Goal: Information Seeking & Learning: Learn about a topic

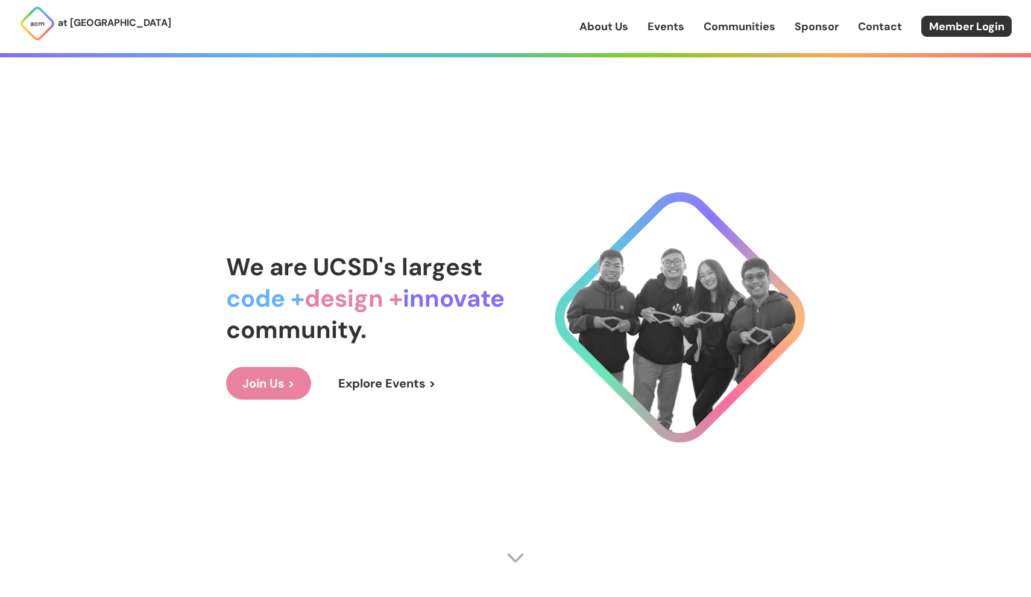
click at [281, 380] on link "Join Us >" at bounding box center [268, 383] width 85 height 33
click at [357, 388] on link "Explore Events >" at bounding box center [387, 383] width 130 height 33
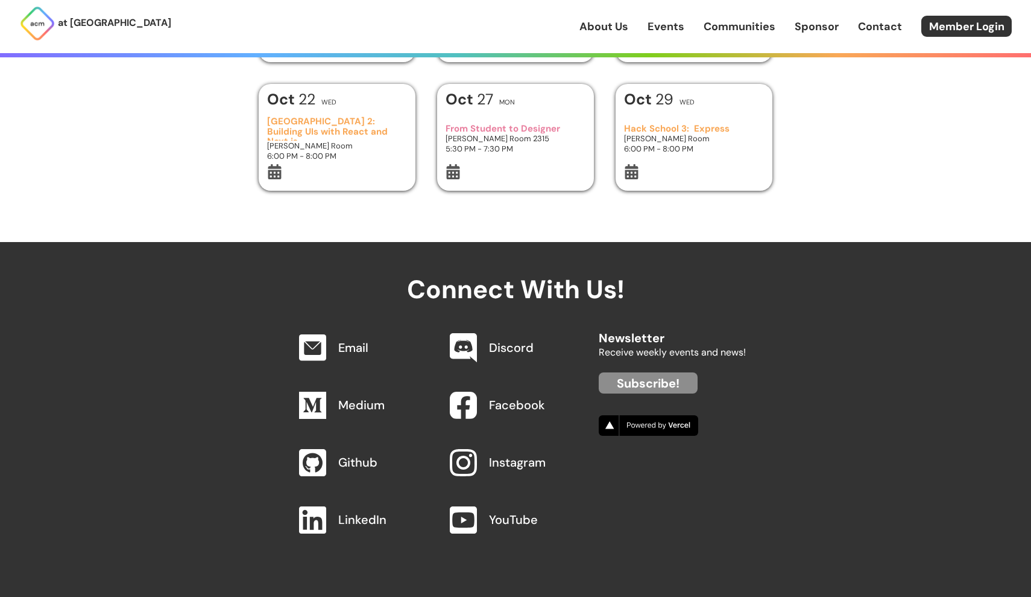
scroll to position [546, 0]
click at [867, 24] on link "Contact" at bounding box center [880, 27] width 44 height 16
click at [809, 28] on link "Sponsor" at bounding box center [817, 27] width 44 height 16
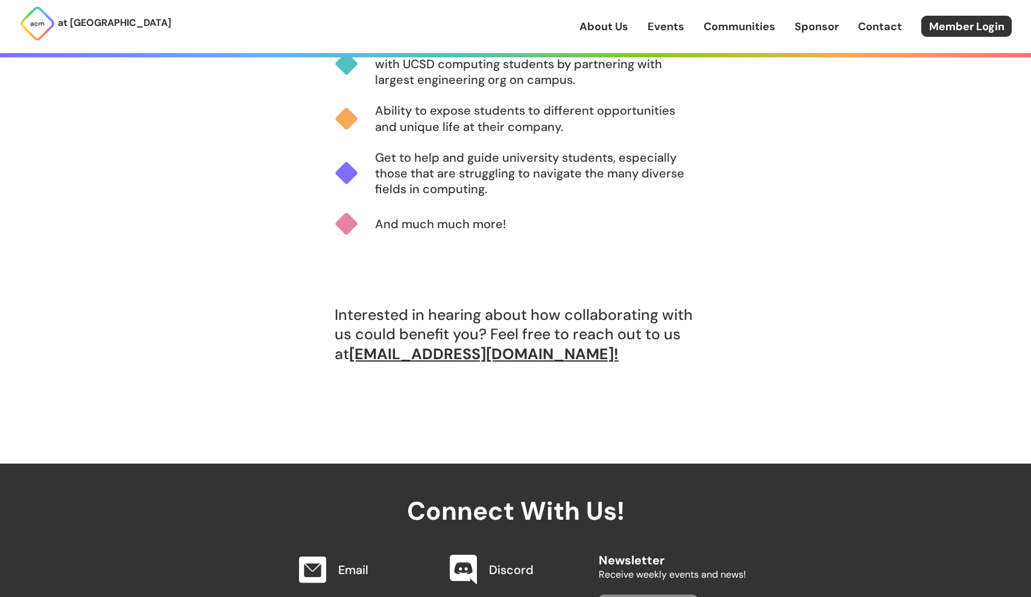
scroll to position [945, 0]
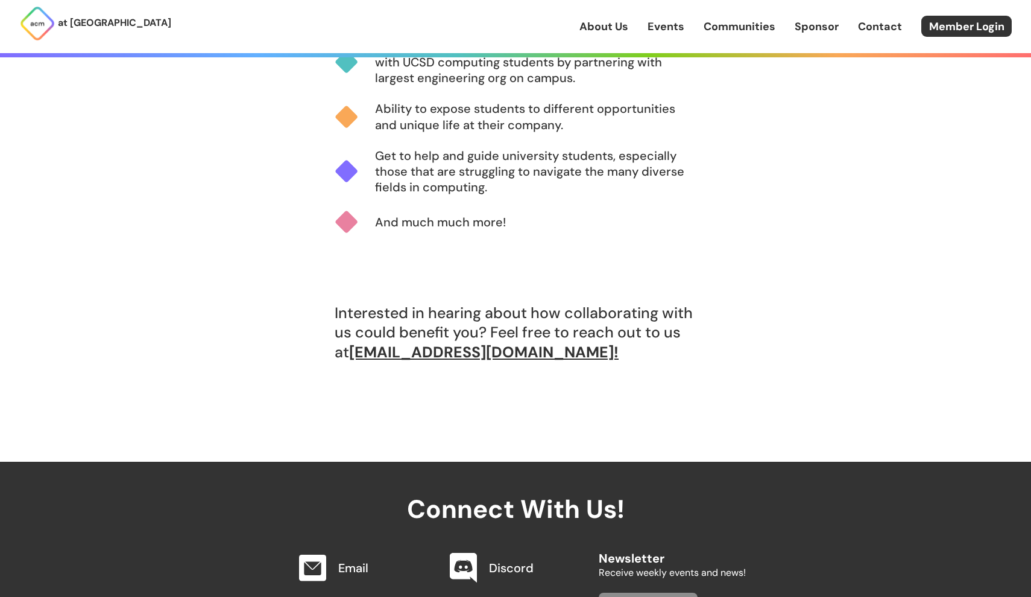
click at [752, 34] on link "Communities" at bounding box center [740, 27] width 72 height 16
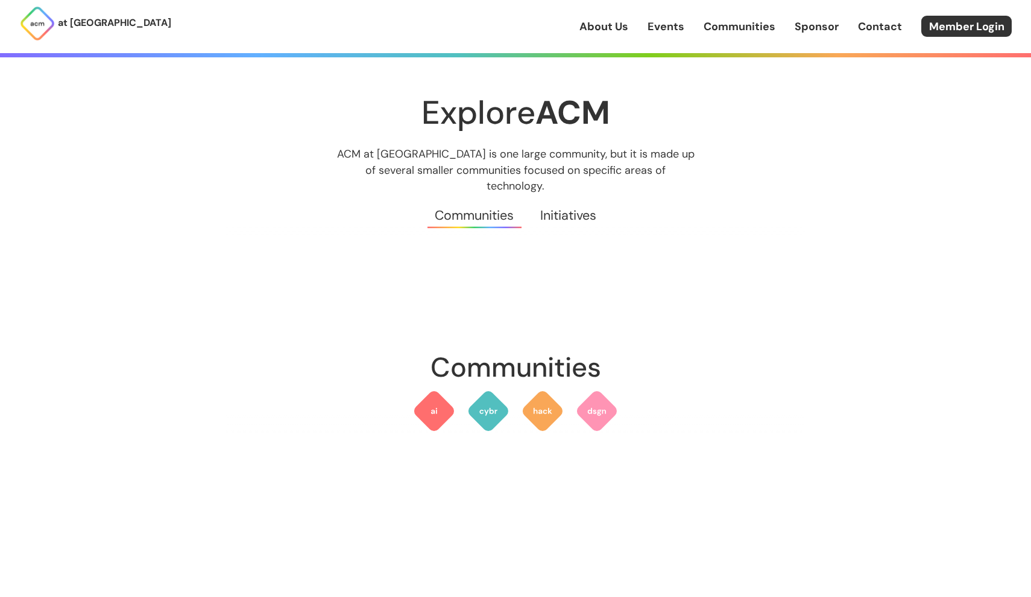
click at [675, 35] on div "About Us Events Communities Sponsor Contact Member Login" at bounding box center [806, 26] width 452 height 21
click at [669, 28] on link "Events" at bounding box center [666, 27] width 37 height 16
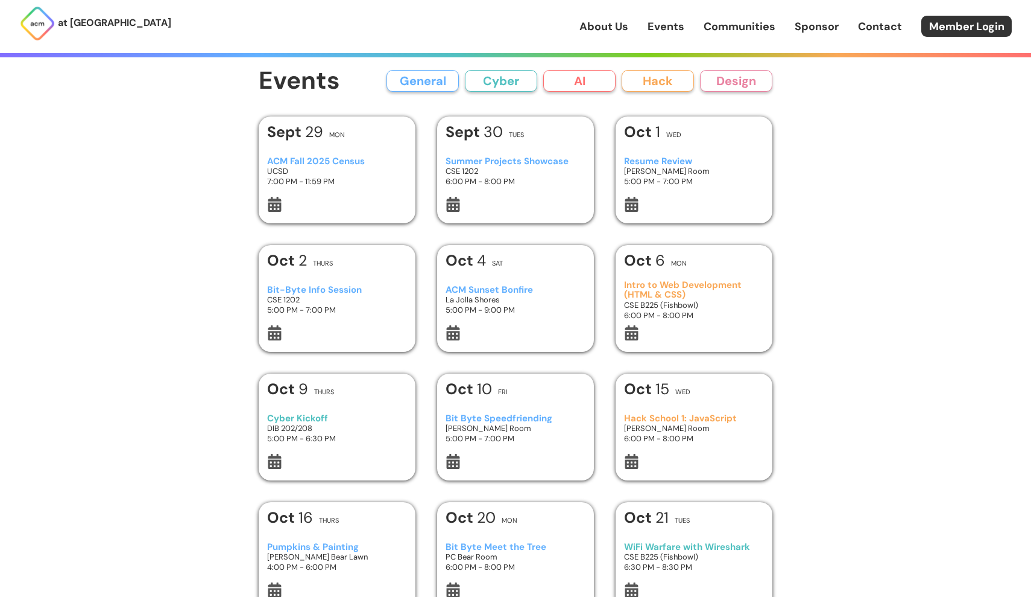
click at [609, 21] on link "About Us" at bounding box center [604, 27] width 49 height 16
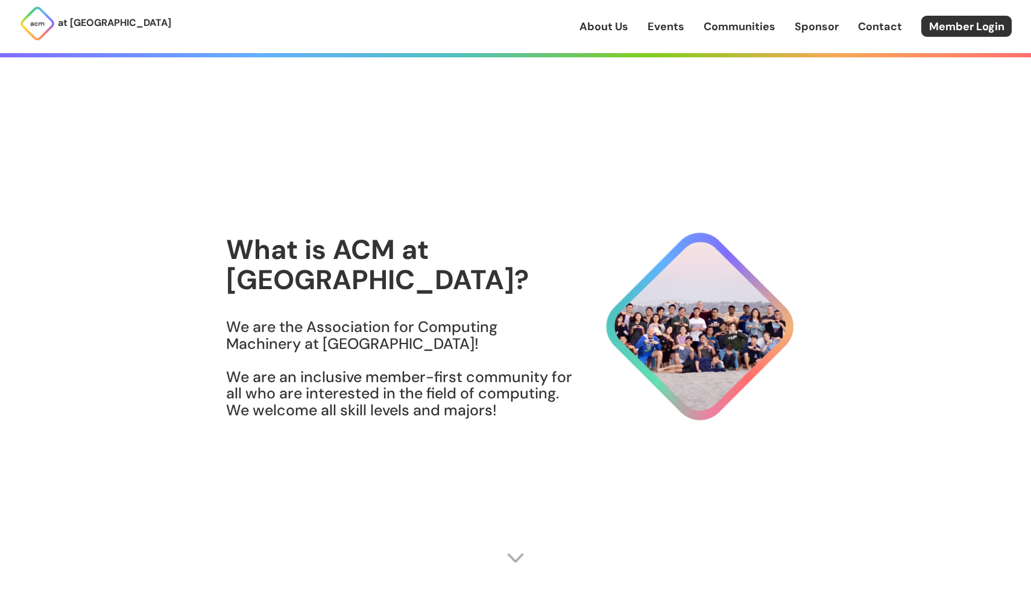
click at [670, 29] on link "Events" at bounding box center [666, 27] width 37 height 16
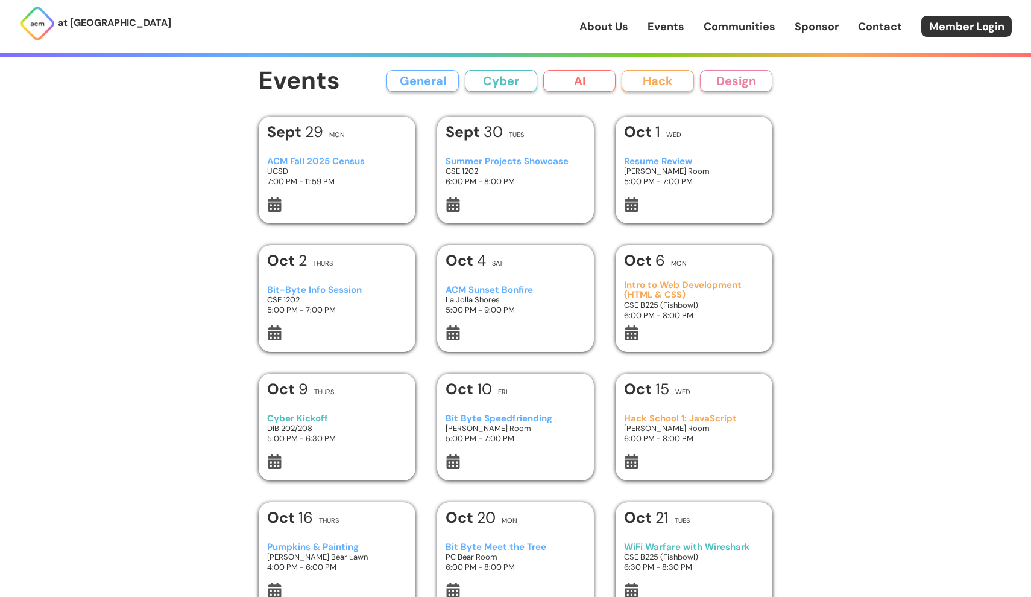
click at [486, 82] on button "Cyber" at bounding box center [501, 81] width 72 height 22
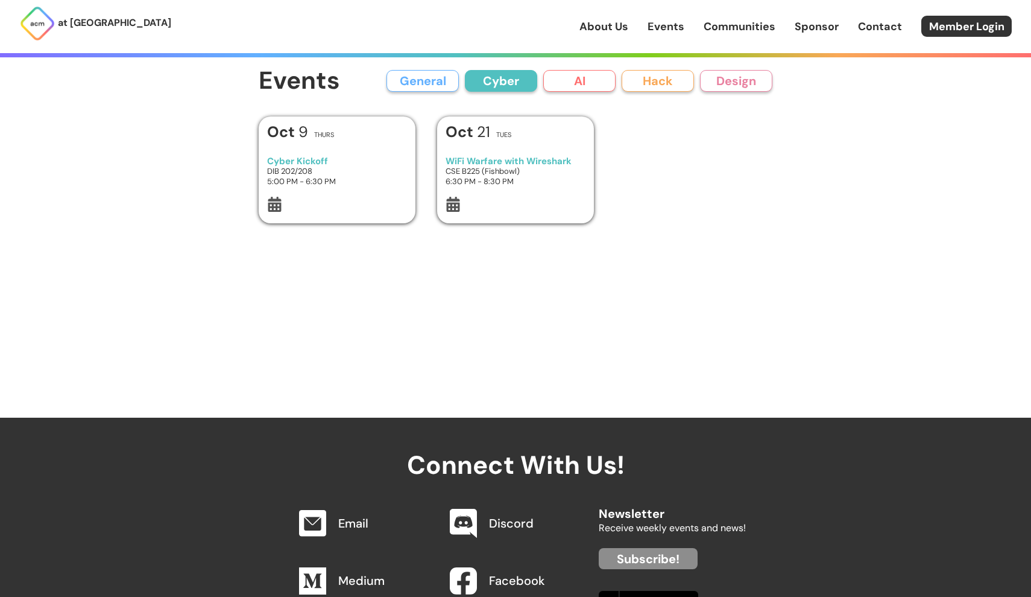
click at [569, 75] on button "AI" at bounding box center [579, 81] width 72 height 22
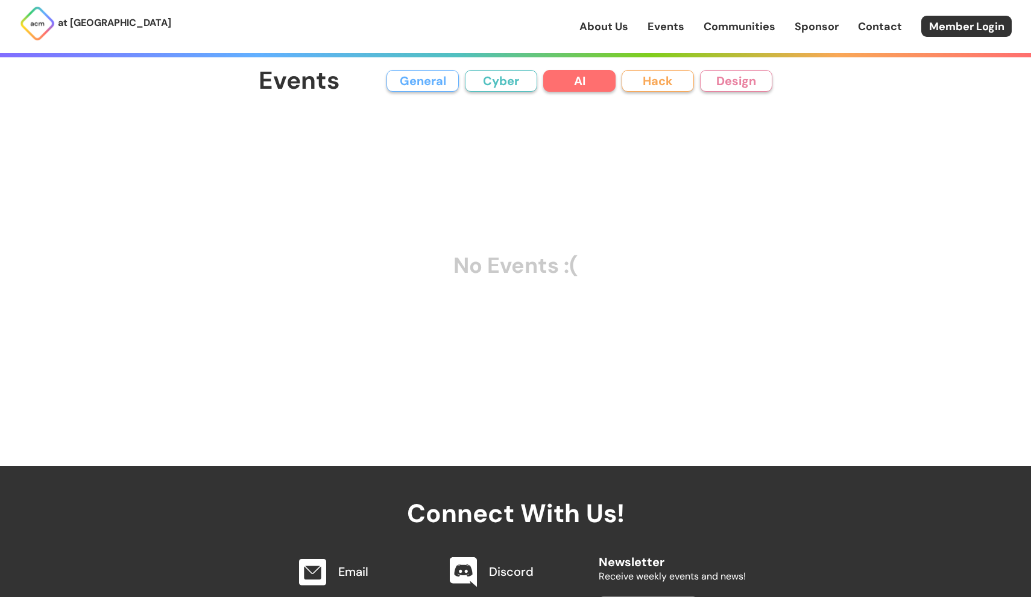
click at [665, 69] on div "Events General Cyber AI Hack Design All General AI Cyber Hack Design" at bounding box center [516, 81] width 514 height 27
click at [670, 77] on button "Hack" at bounding box center [658, 81] width 72 height 22
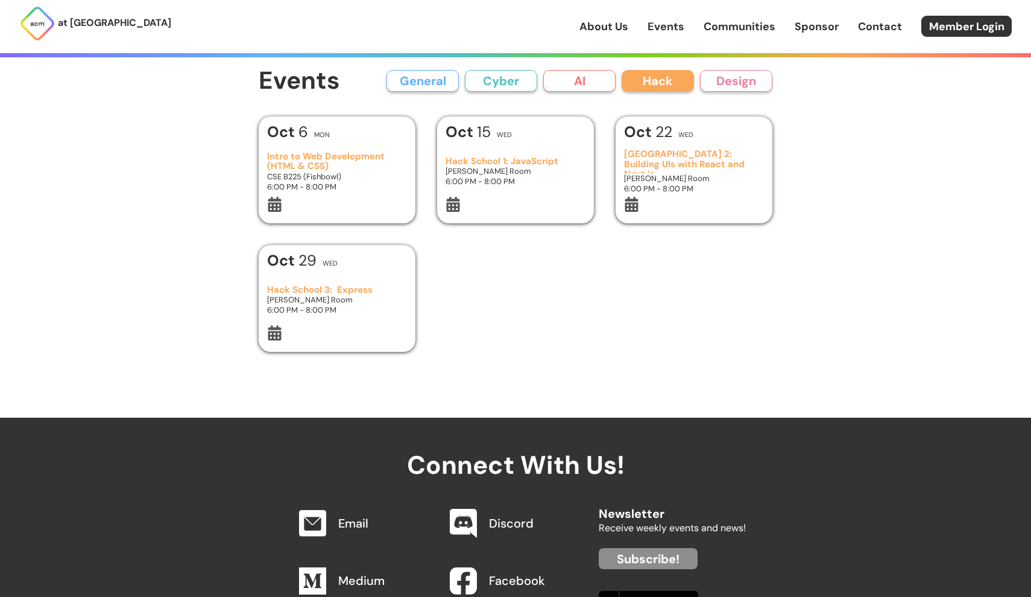
click at [732, 76] on button "Design" at bounding box center [736, 81] width 72 height 22
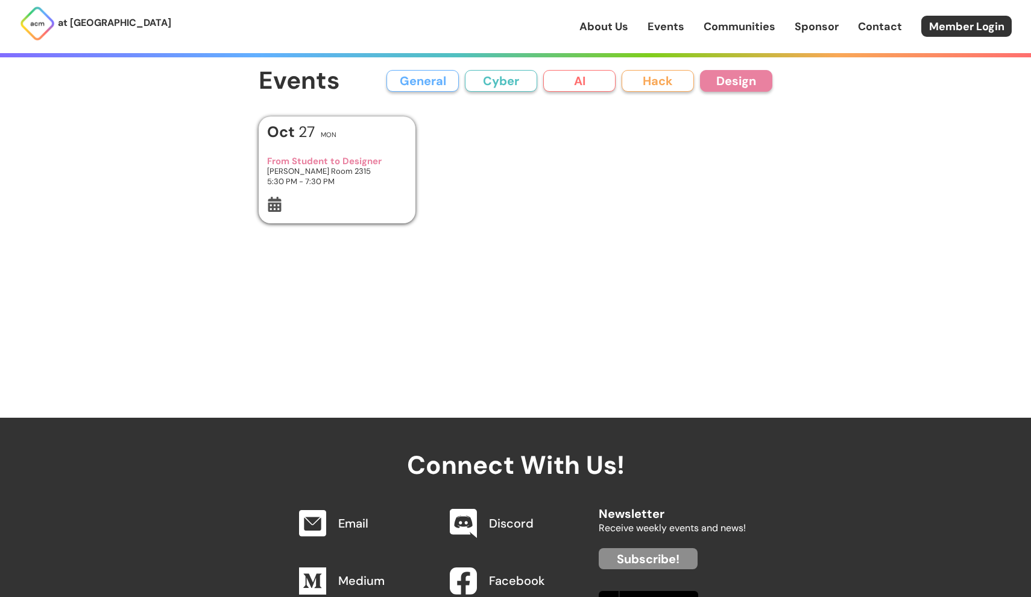
click at [417, 88] on button "General" at bounding box center [423, 81] width 72 height 22
